Goal: Answer question/provide support

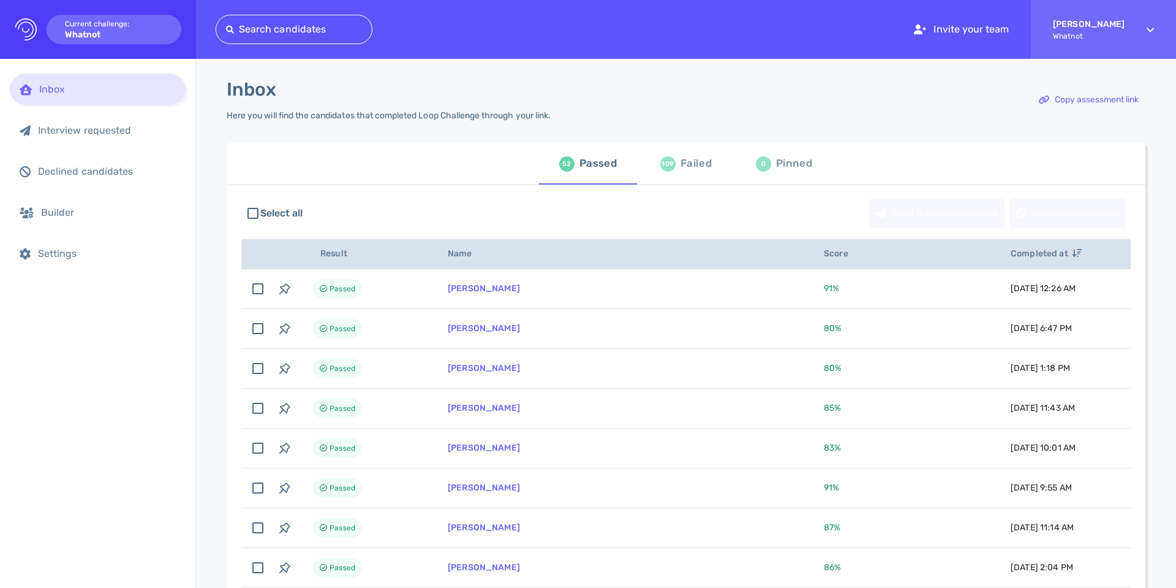
click at [686, 158] on div "Failed" at bounding box center [696, 163] width 31 height 18
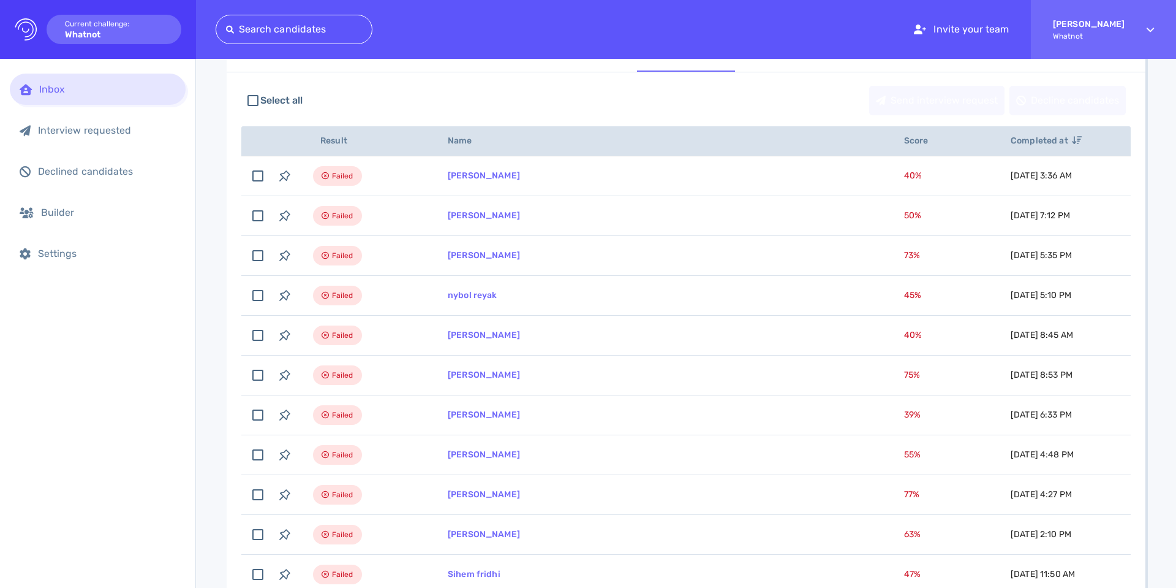
scroll to position [103, 0]
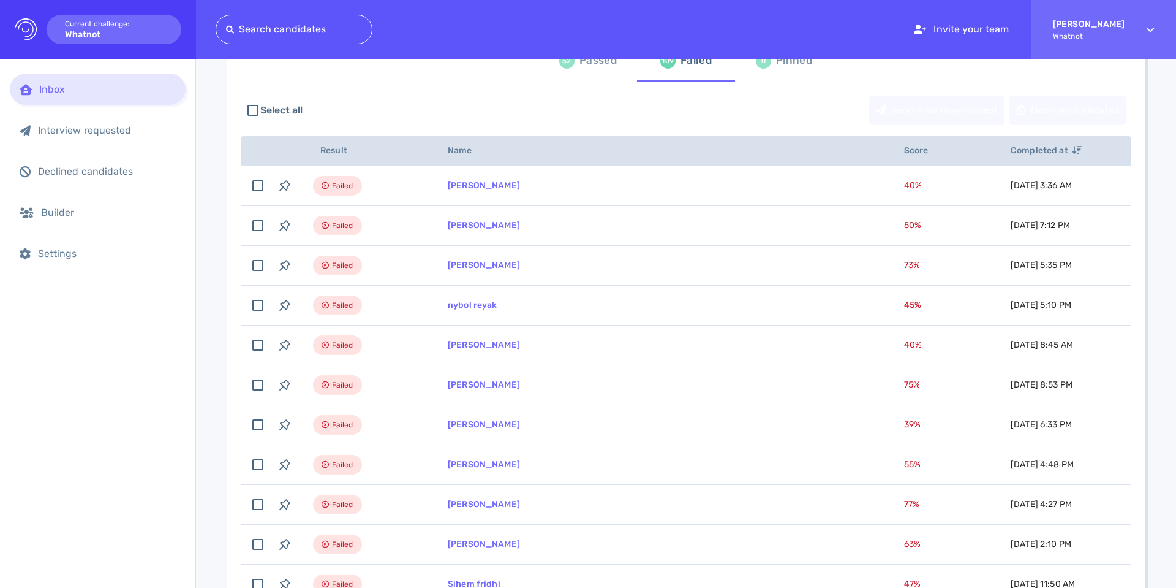
click at [504, 222] on link "[PERSON_NAME]" at bounding box center [484, 225] width 72 height 10
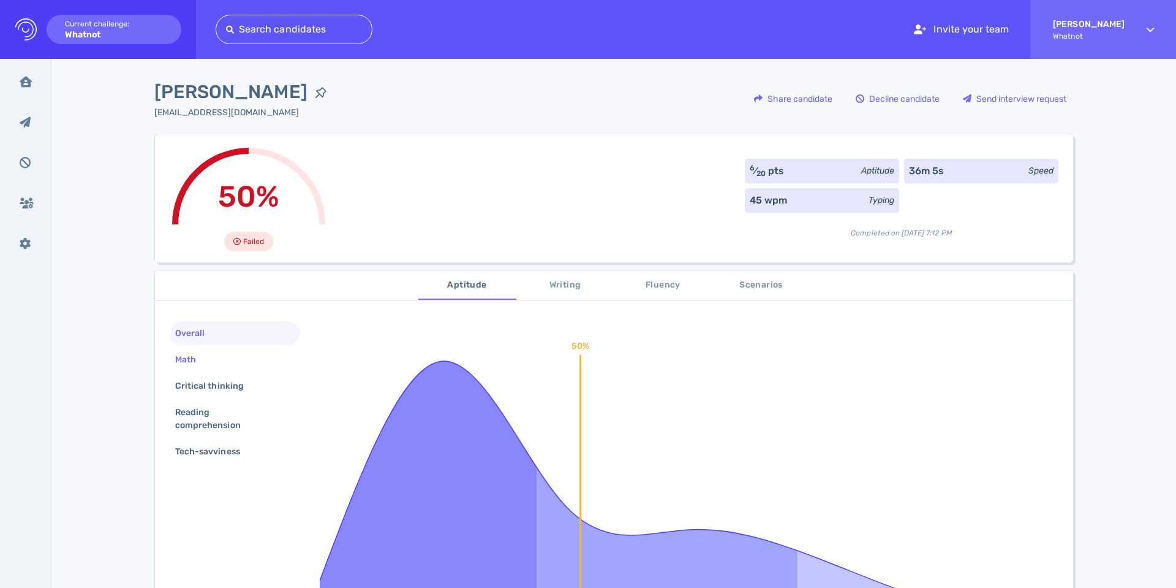
click at [177, 366] on div "Math" at bounding box center [192, 359] width 38 height 18
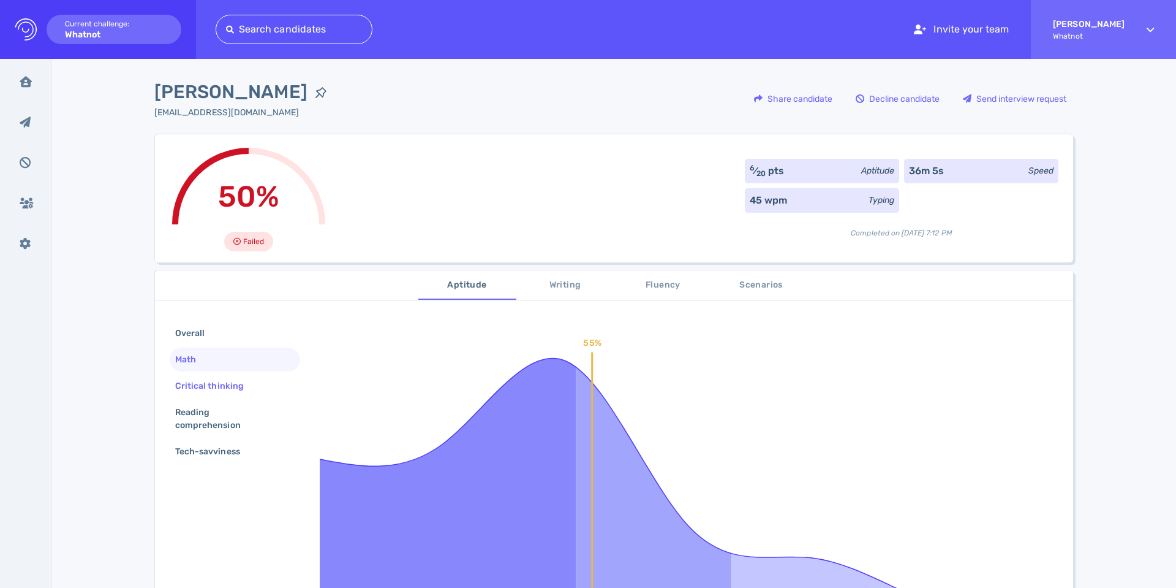
click at [211, 383] on div "Critical thinking" at bounding box center [216, 386] width 86 height 18
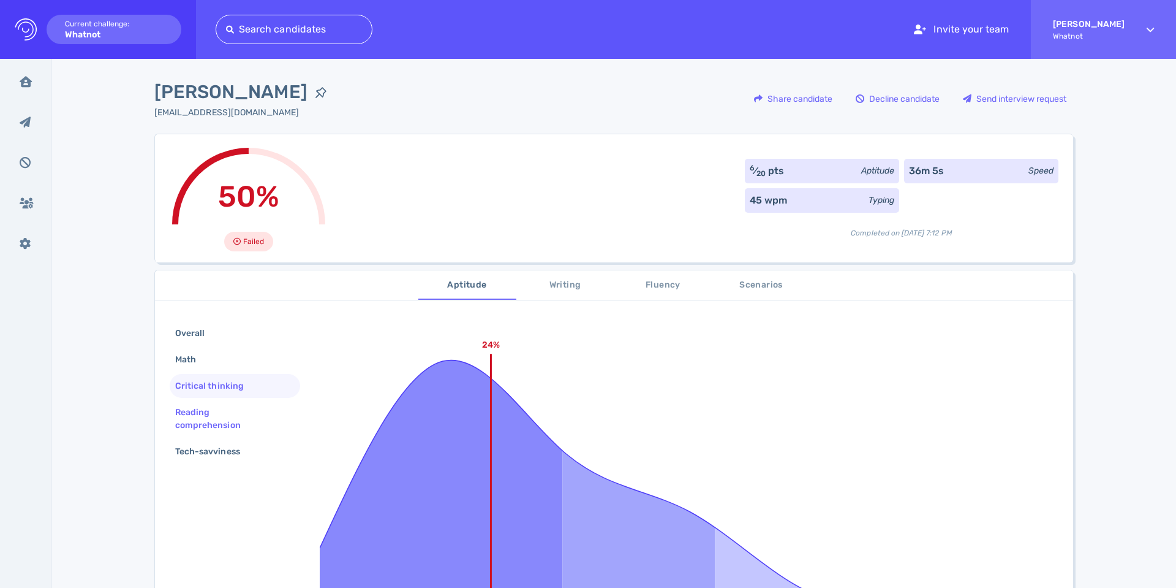
click at [192, 402] on div "Reading comprehension" at bounding box center [235, 418] width 130 height 37
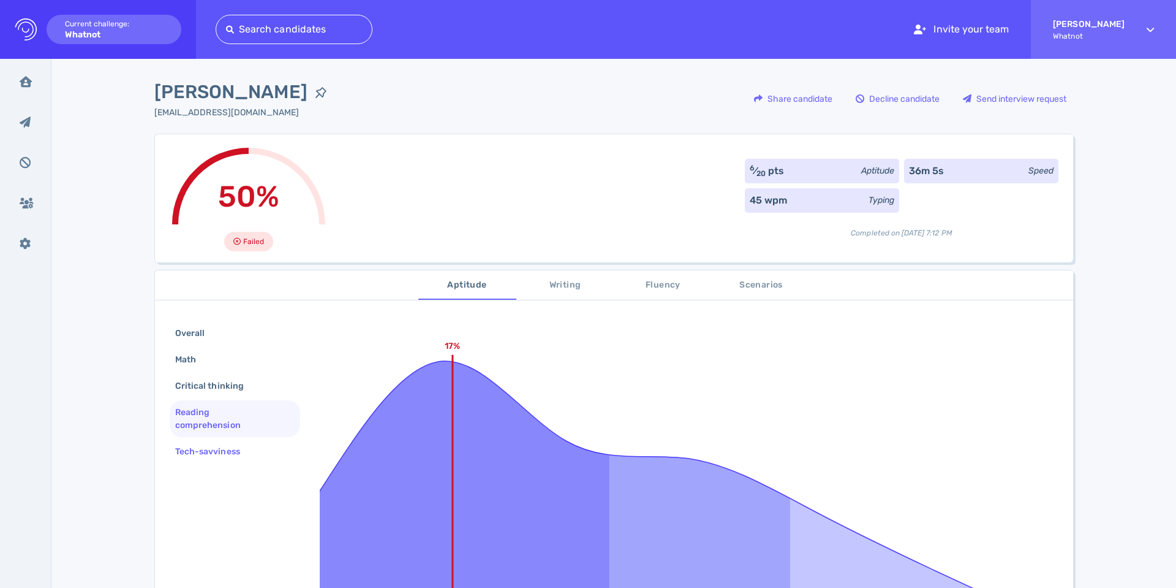
click at [195, 452] on div "Tech-savviness" at bounding box center [214, 451] width 82 height 18
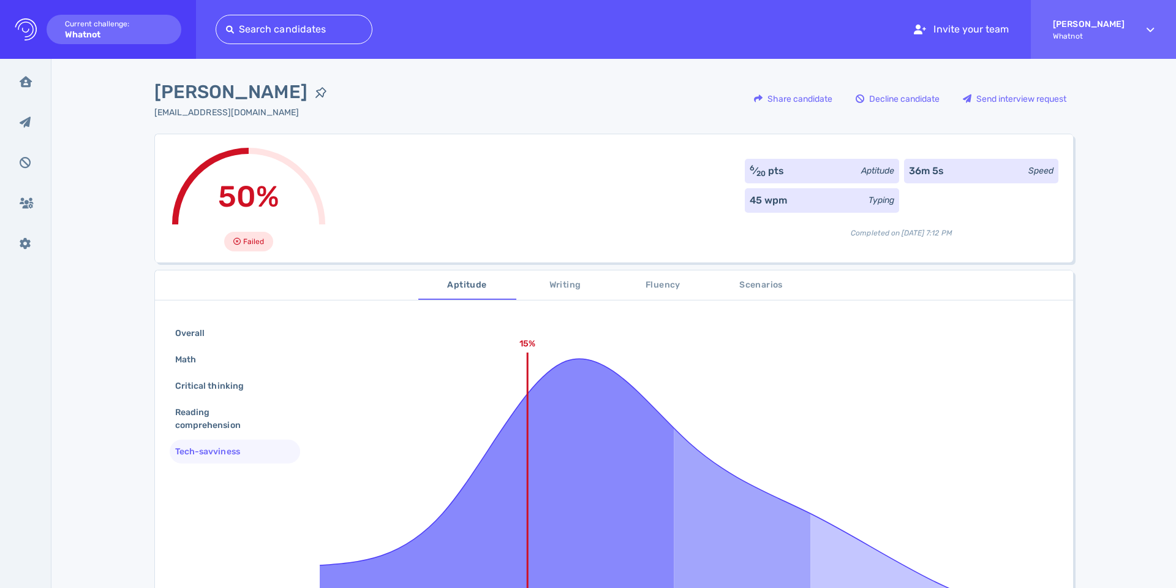
click at [739, 290] on span "Scenarios" at bounding box center [761, 285] width 83 height 15
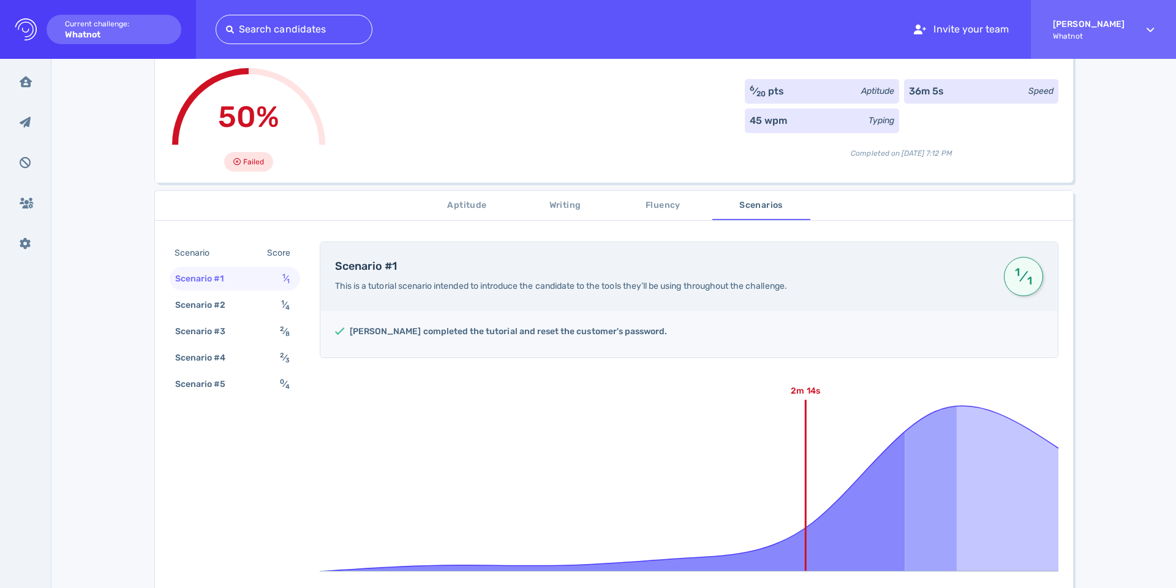
scroll to position [85, 0]
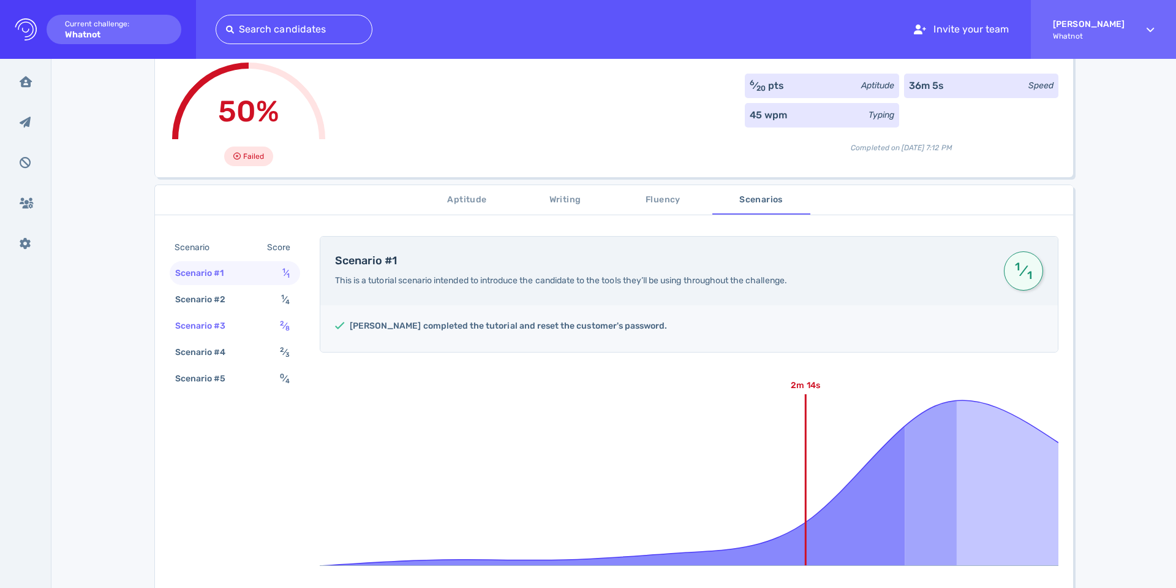
click at [268, 321] on div "Scenario #3 2 ⁄ 8" at bounding box center [235, 326] width 130 height 24
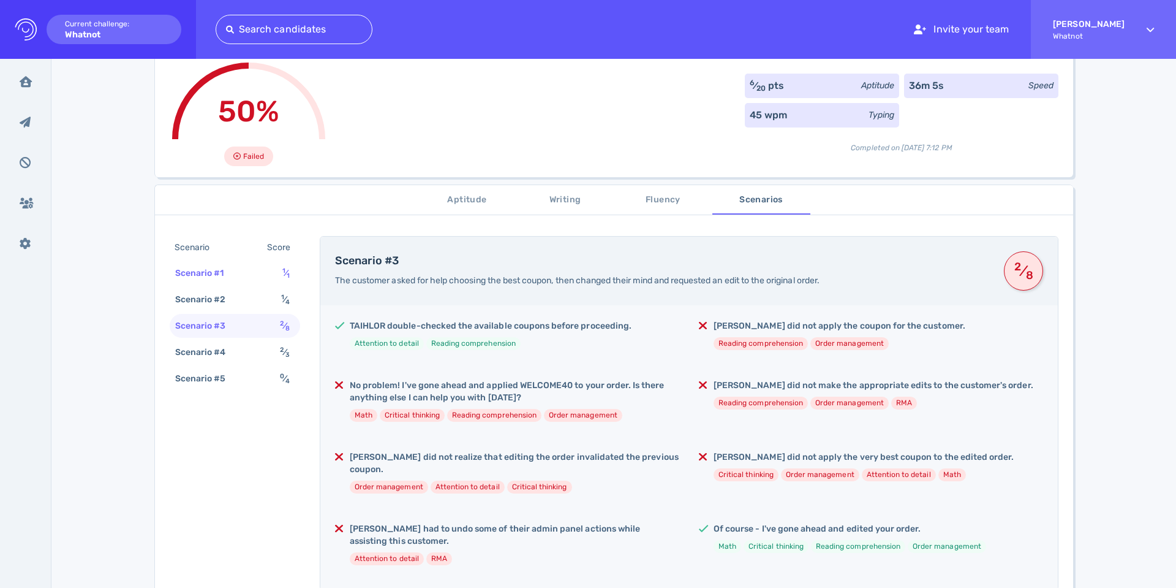
click at [209, 270] on div "Scenario #1" at bounding box center [206, 273] width 66 height 18
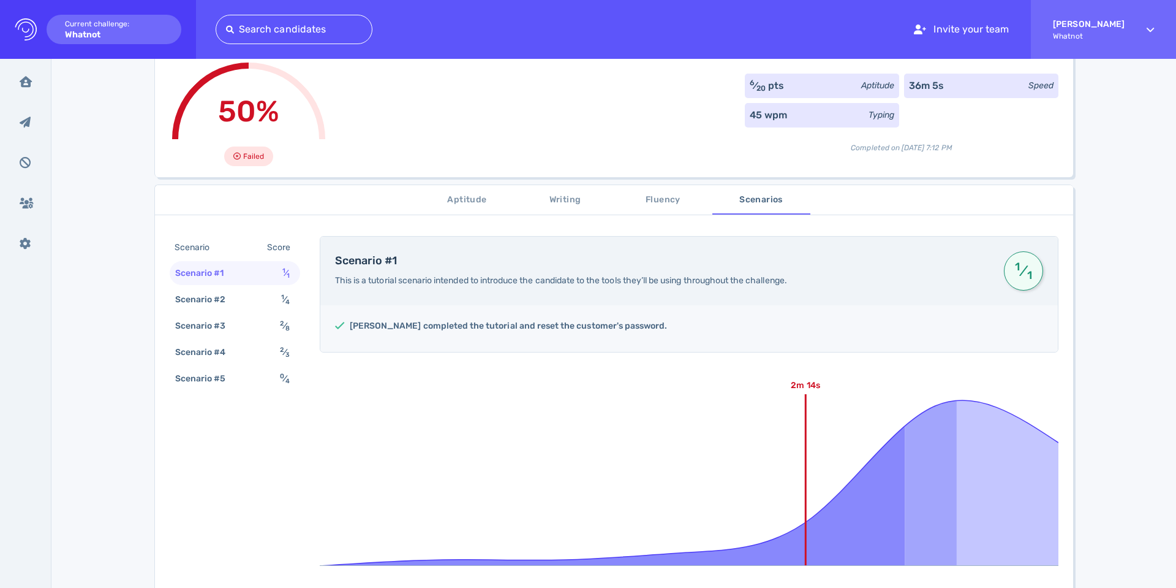
scroll to position [0, 0]
